Goal: Transaction & Acquisition: Purchase product/service

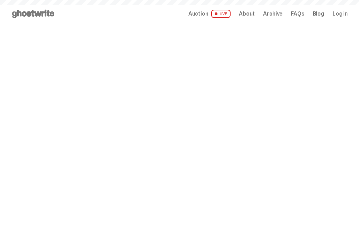
click at [227, 14] on span "LIVE" at bounding box center [221, 14] width 20 height 8
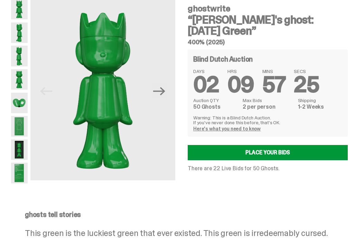
scroll to position [29, 0]
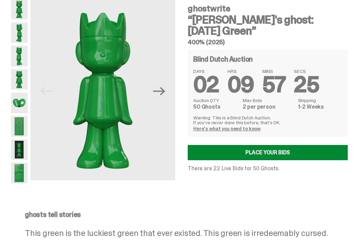
click at [252, 153] on link "Place your Bids" at bounding box center [268, 152] width 160 height 15
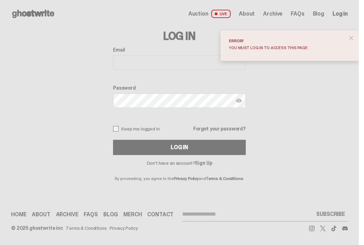
type input "**********"
click at [182, 147] on button "Log In" at bounding box center [179, 147] width 133 height 15
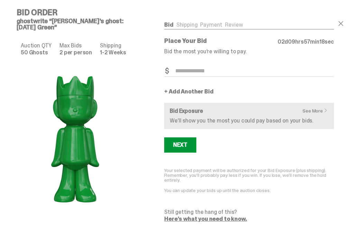
click at [316, 109] on link "See More" at bounding box center [316, 110] width 29 height 5
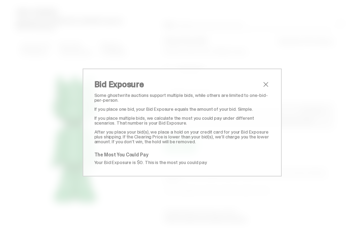
click at [265, 83] on span "close" at bounding box center [265, 84] width 8 height 8
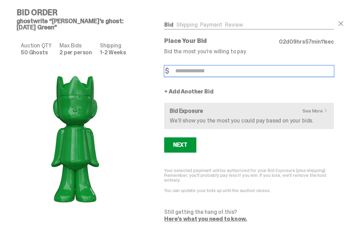
click at [228, 73] on input "Bid Amount" at bounding box center [249, 70] width 170 height 11
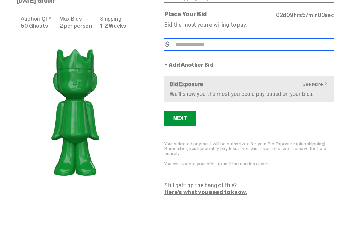
scroll to position [27, 0]
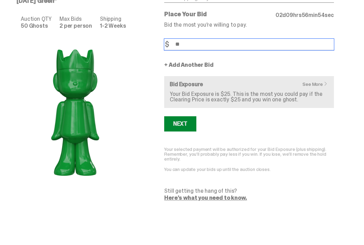
type input "**"
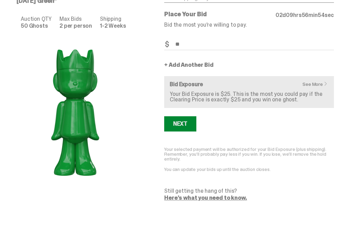
click at [191, 121] on button "Next" at bounding box center [180, 123] width 32 height 15
